Goal: Check status: Check status

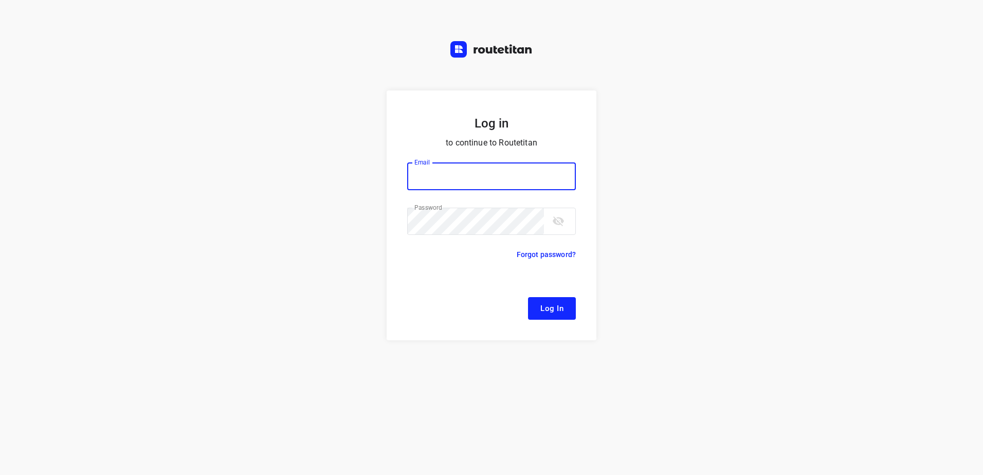
type input "[EMAIL_ADDRESS][DOMAIN_NAME]"
drag, startPoint x: 546, startPoint y: 302, endPoint x: 548, endPoint y: 294, distance: 9.0
click at [546, 298] on button "Log In" at bounding box center [552, 308] width 48 height 23
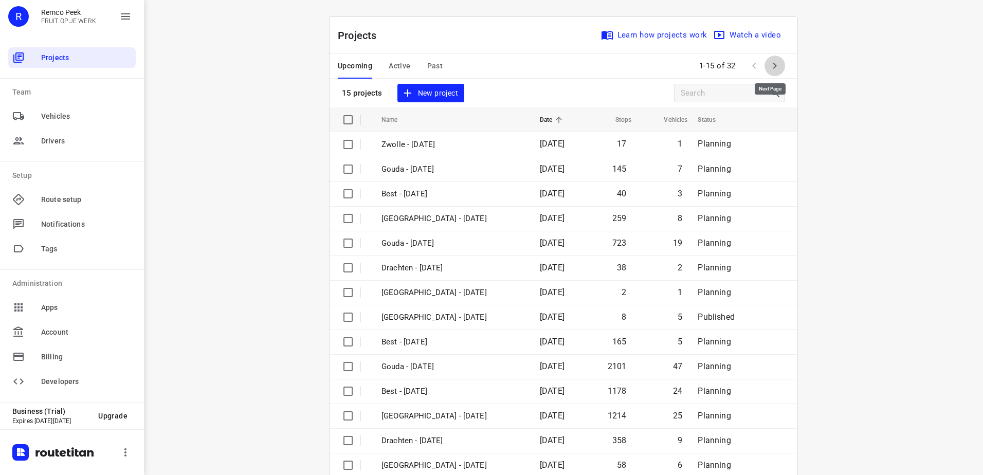
click at [769, 65] on icon "button" at bounding box center [775, 66] width 12 height 12
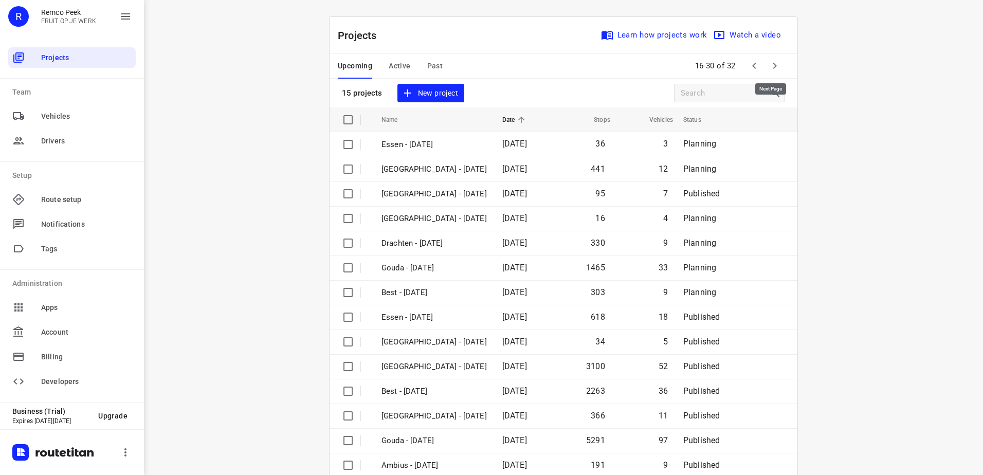
click at [769, 65] on icon "button" at bounding box center [775, 66] width 12 height 12
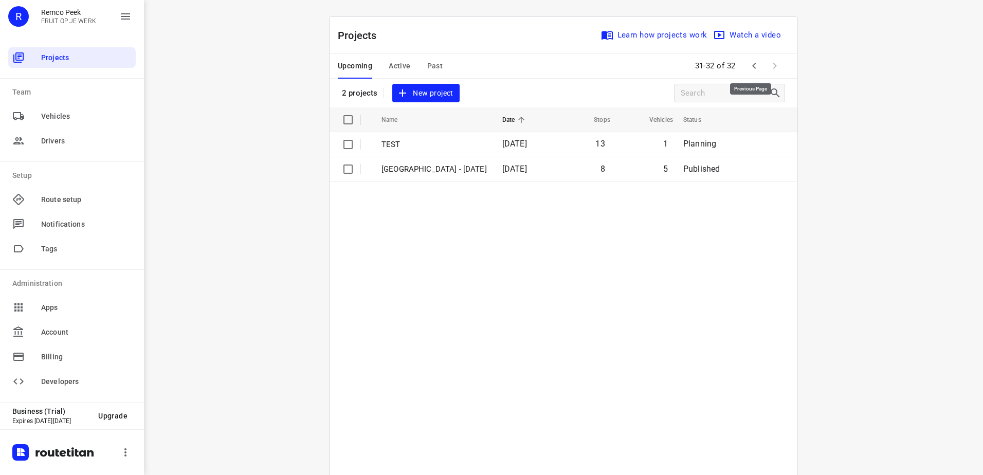
click at [754, 73] on button "button" at bounding box center [754, 66] width 21 height 21
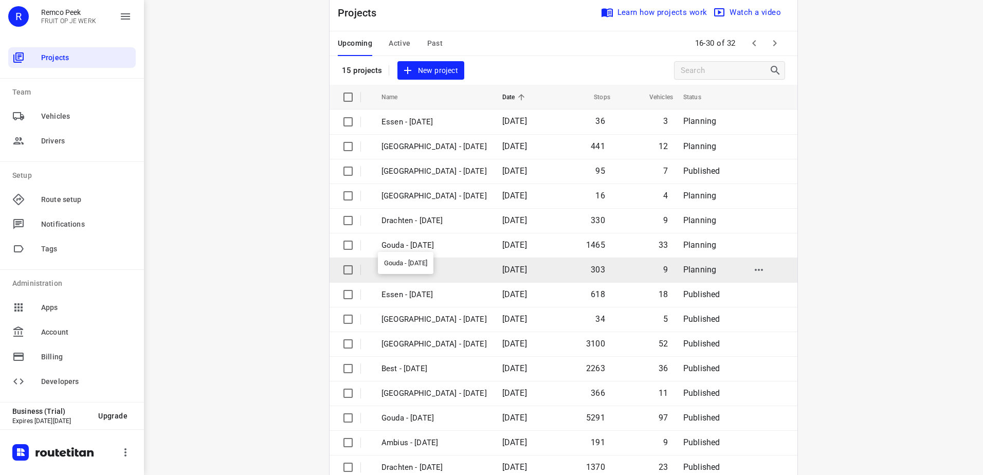
scroll to position [45, 0]
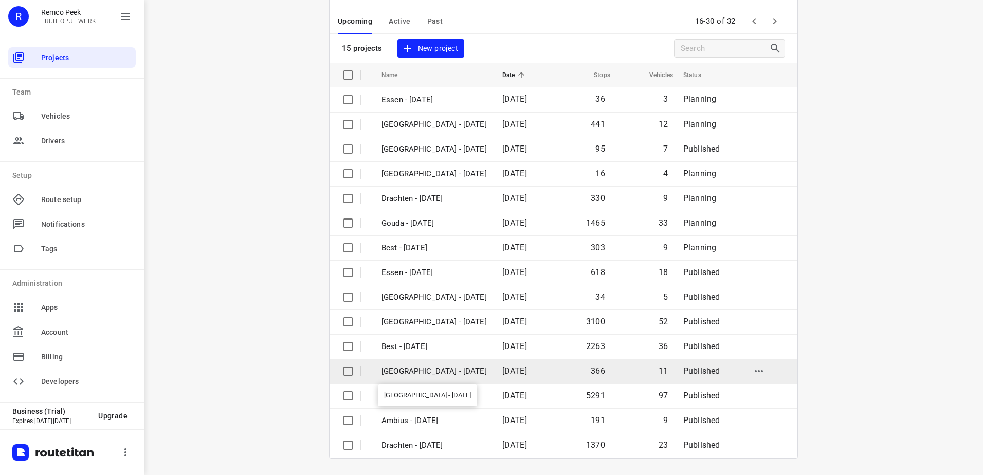
click at [438, 372] on p "[GEOGRAPHIC_DATA] - [DATE]" at bounding box center [434, 372] width 105 height 12
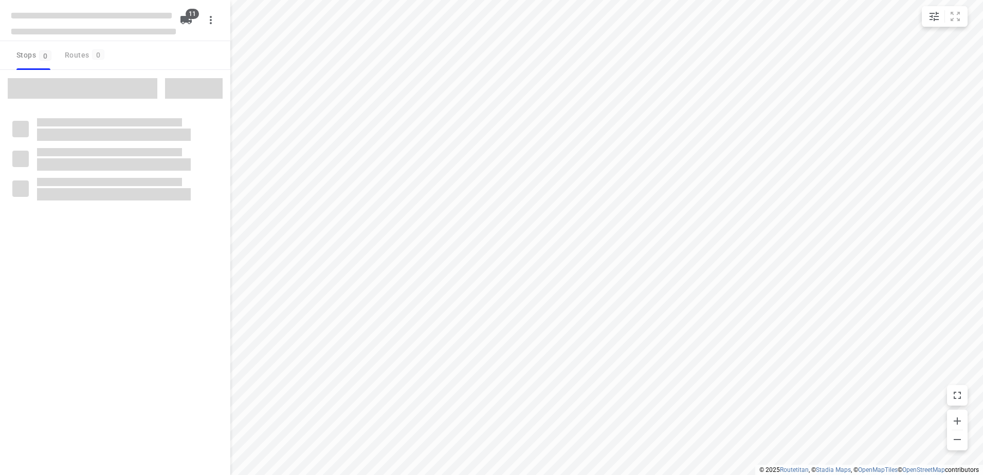
checkbox input "true"
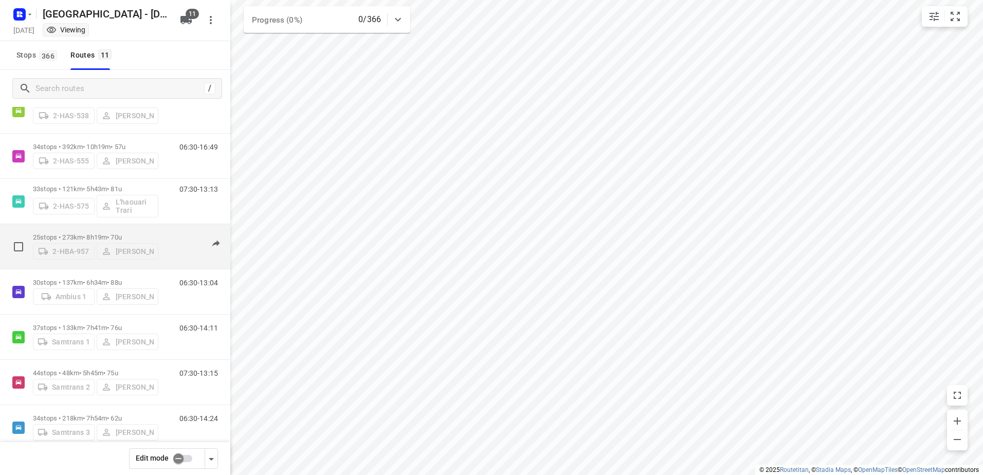
scroll to position [196, 0]
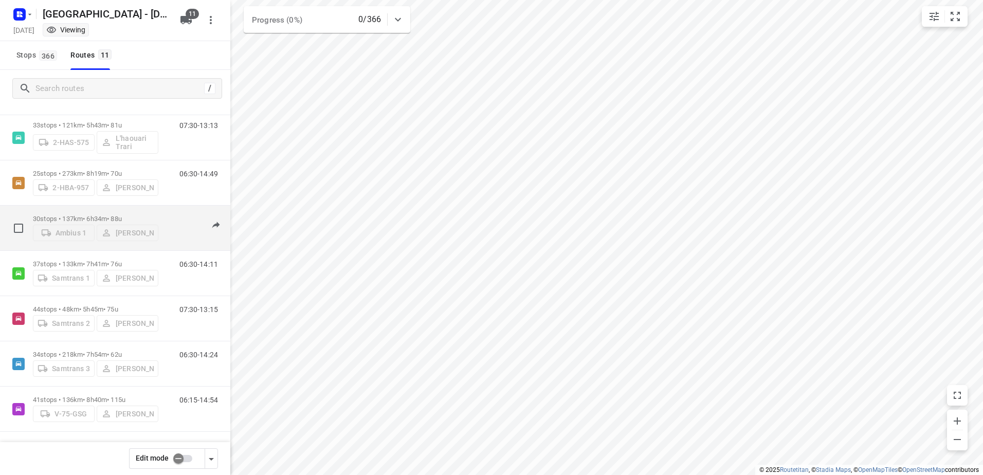
click at [66, 215] on p "30 stops • 137km • 6h34m • 88u" at bounding box center [95, 219] width 125 height 8
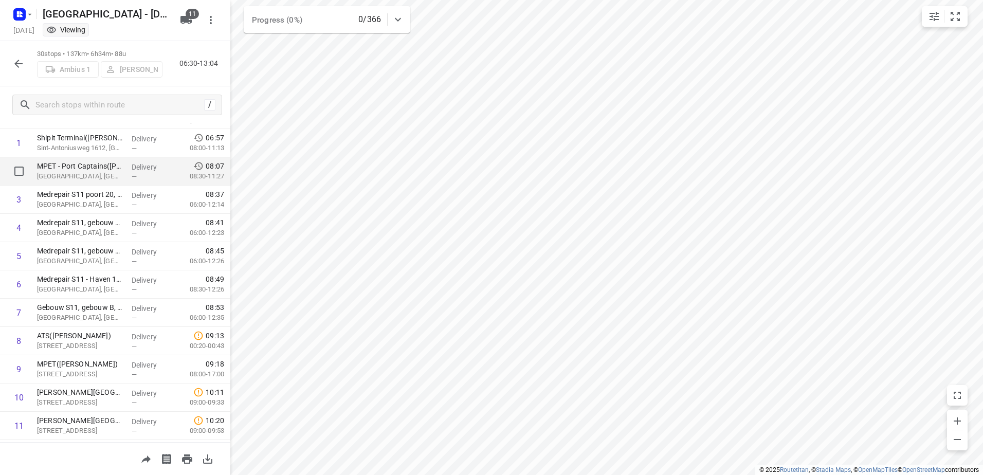
scroll to position [0, 0]
